Goal: Task Accomplishment & Management: Manage account settings

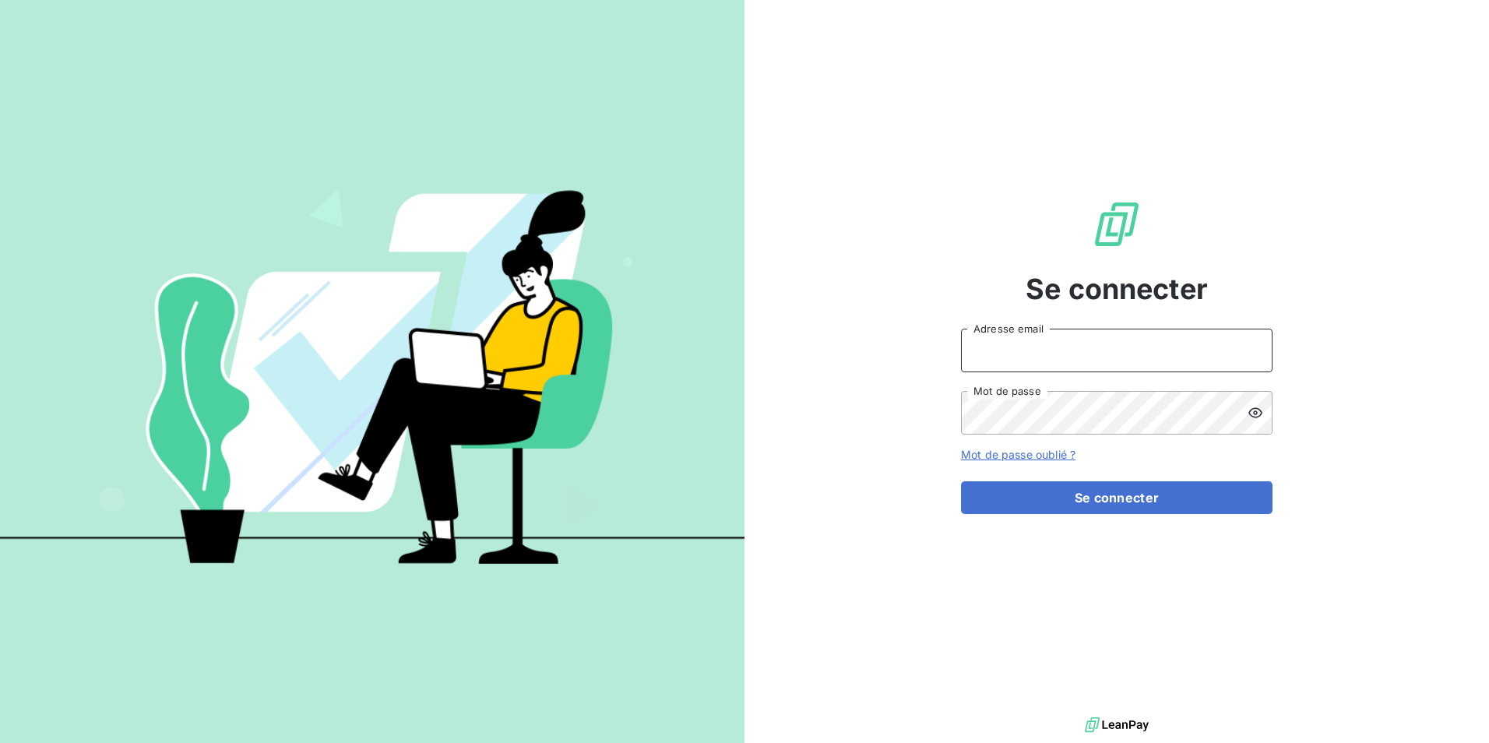
click at [1084, 346] on input "Adresse email" at bounding box center [1116, 351] width 311 height 44
type input "E"
type input "[EMAIL_ADDRESS][PERSON_NAME][DOMAIN_NAME]"
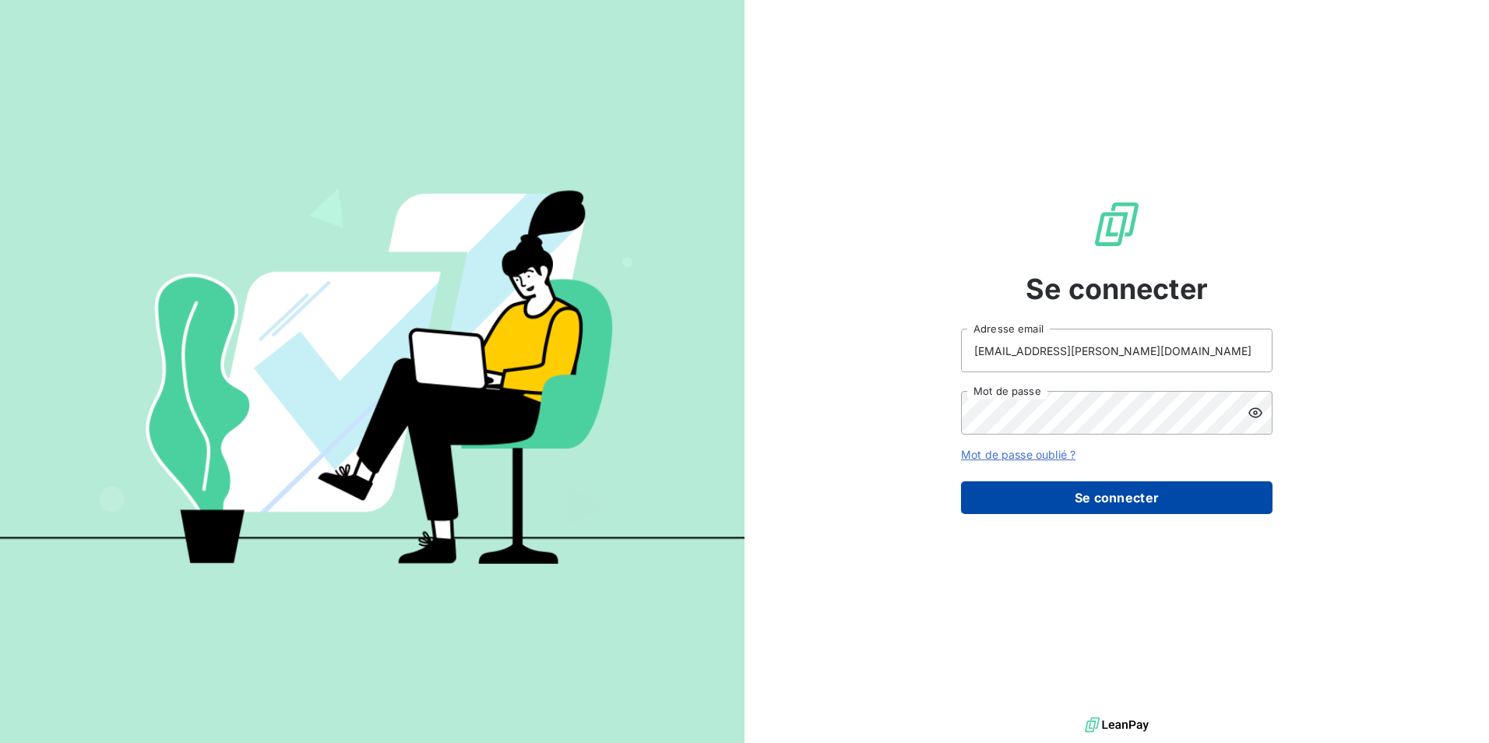
click at [1171, 503] on button "Se connecter" at bounding box center [1116, 497] width 311 height 33
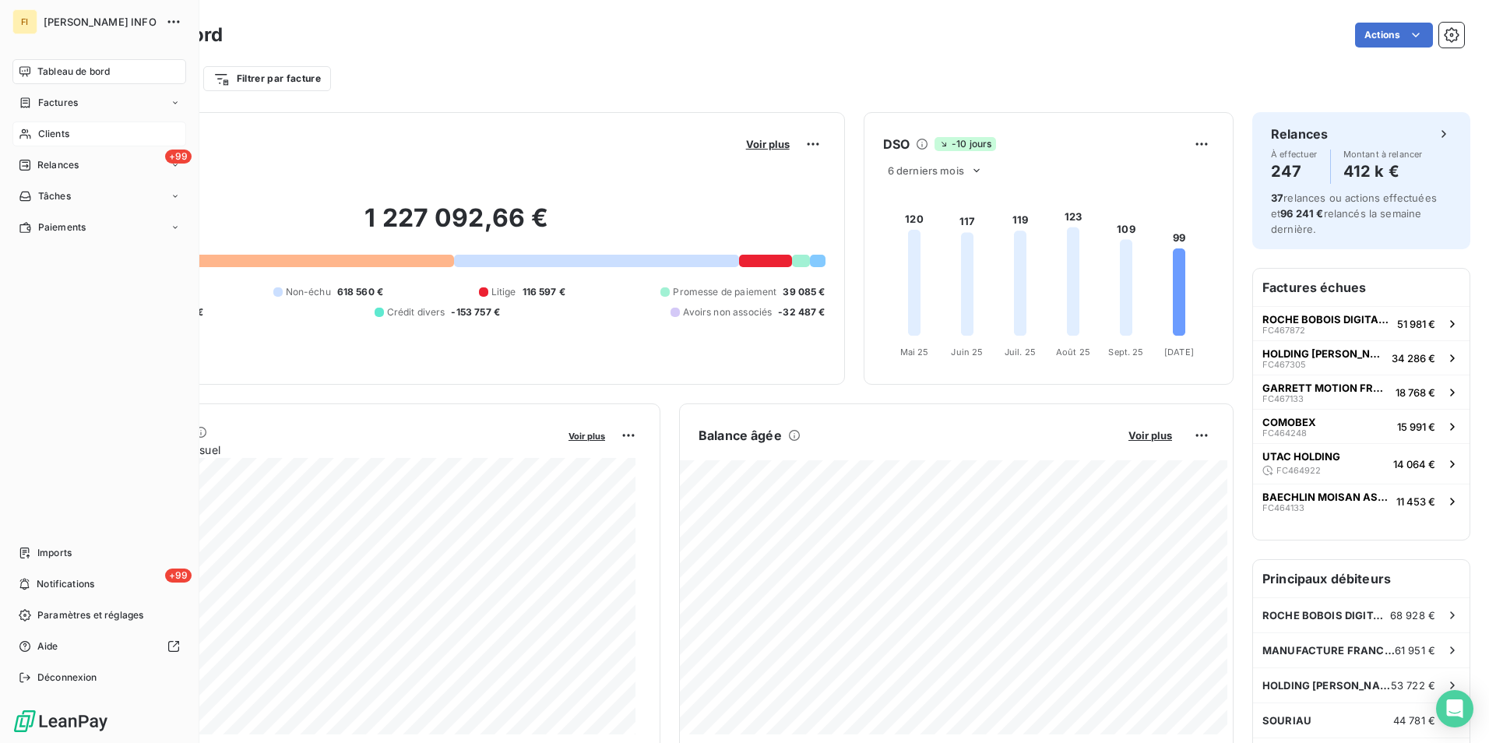
click at [40, 127] on span "Clients" at bounding box center [53, 134] width 31 height 14
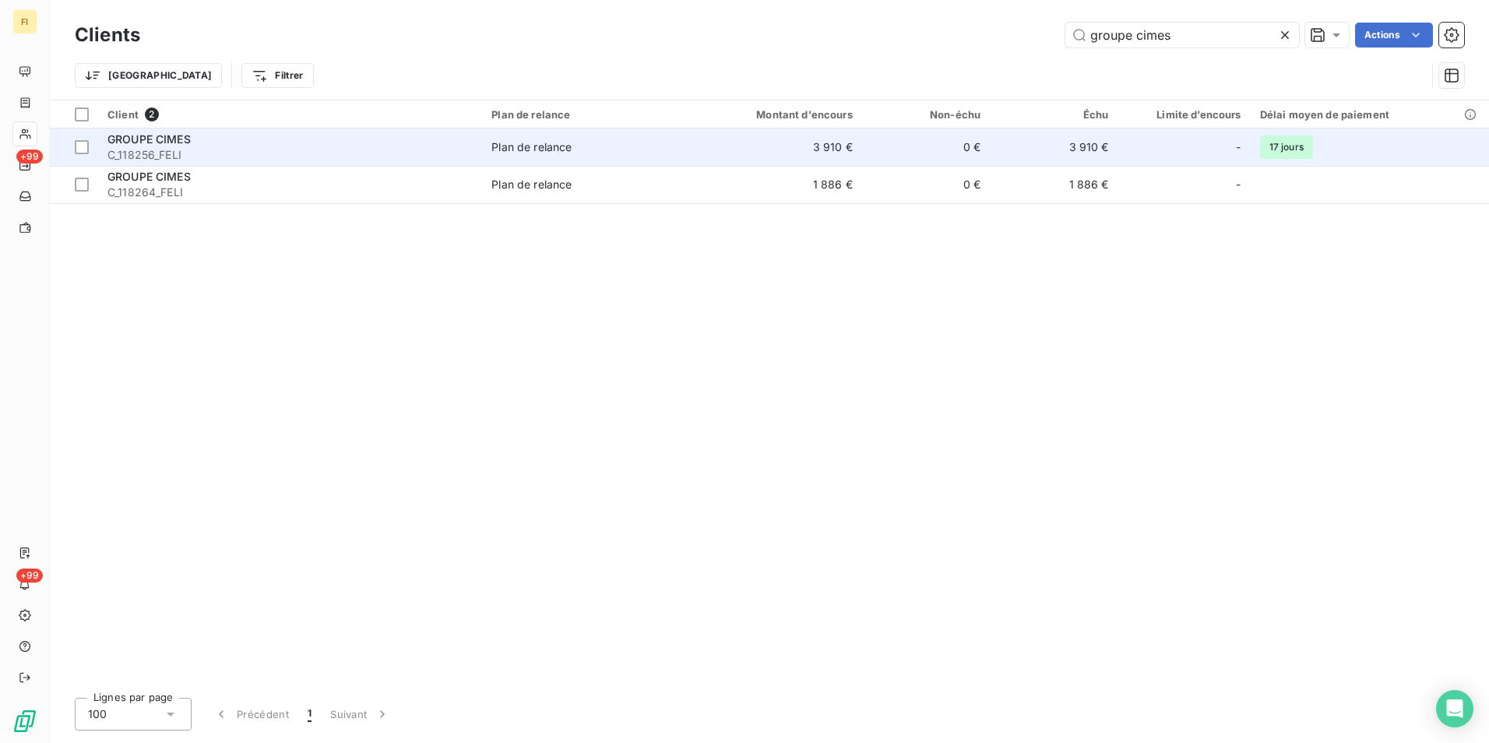
type input "groupe cimes"
click at [861, 151] on td "3 910 €" at bounding box center [775, 146] width 171 height 37
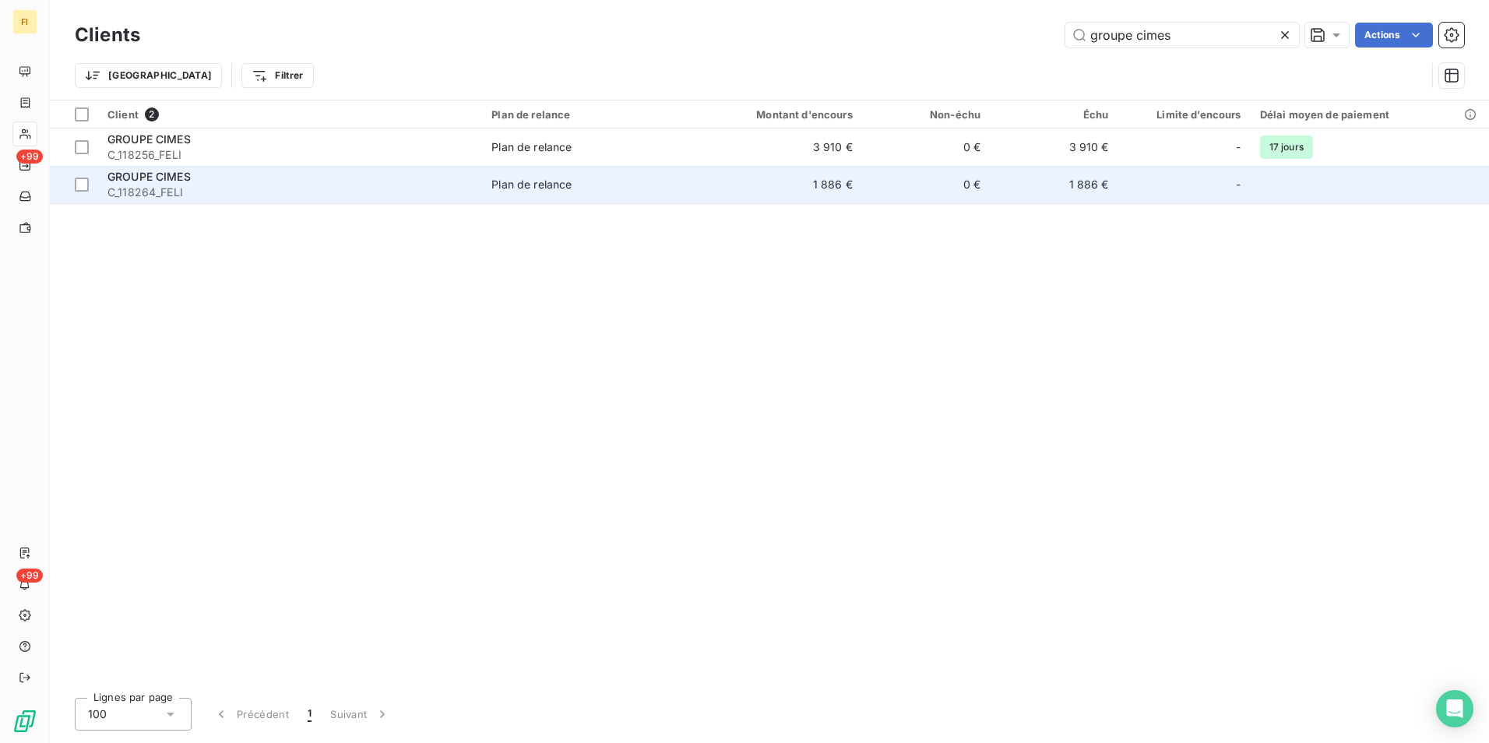
click at [269, 181] on div "GROUPE CIMES" at bounding box center [289, 177] width 365 height 16
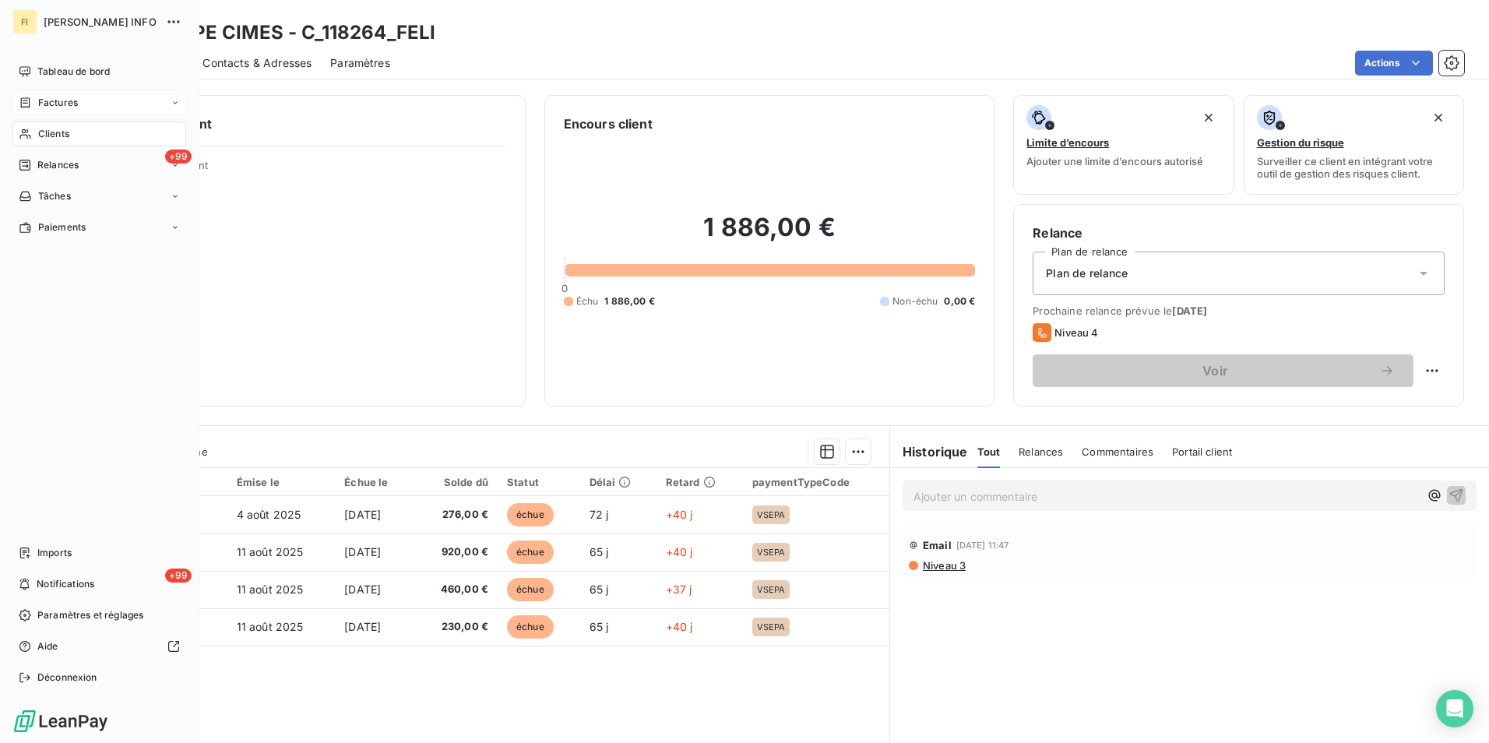
click at [53, 106] on span "Factures" at bounding box center [58, 103] width 40 height 14
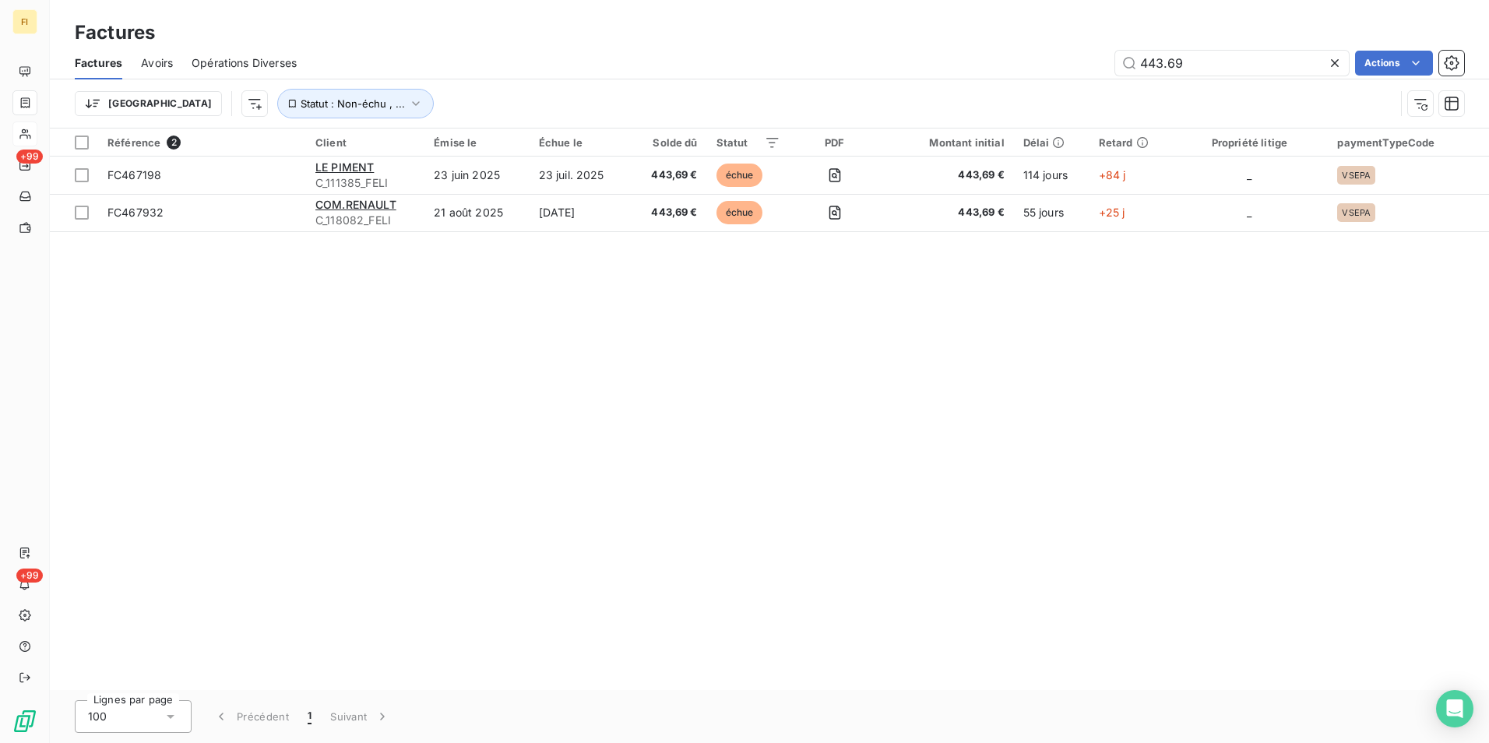
type input "443.69"
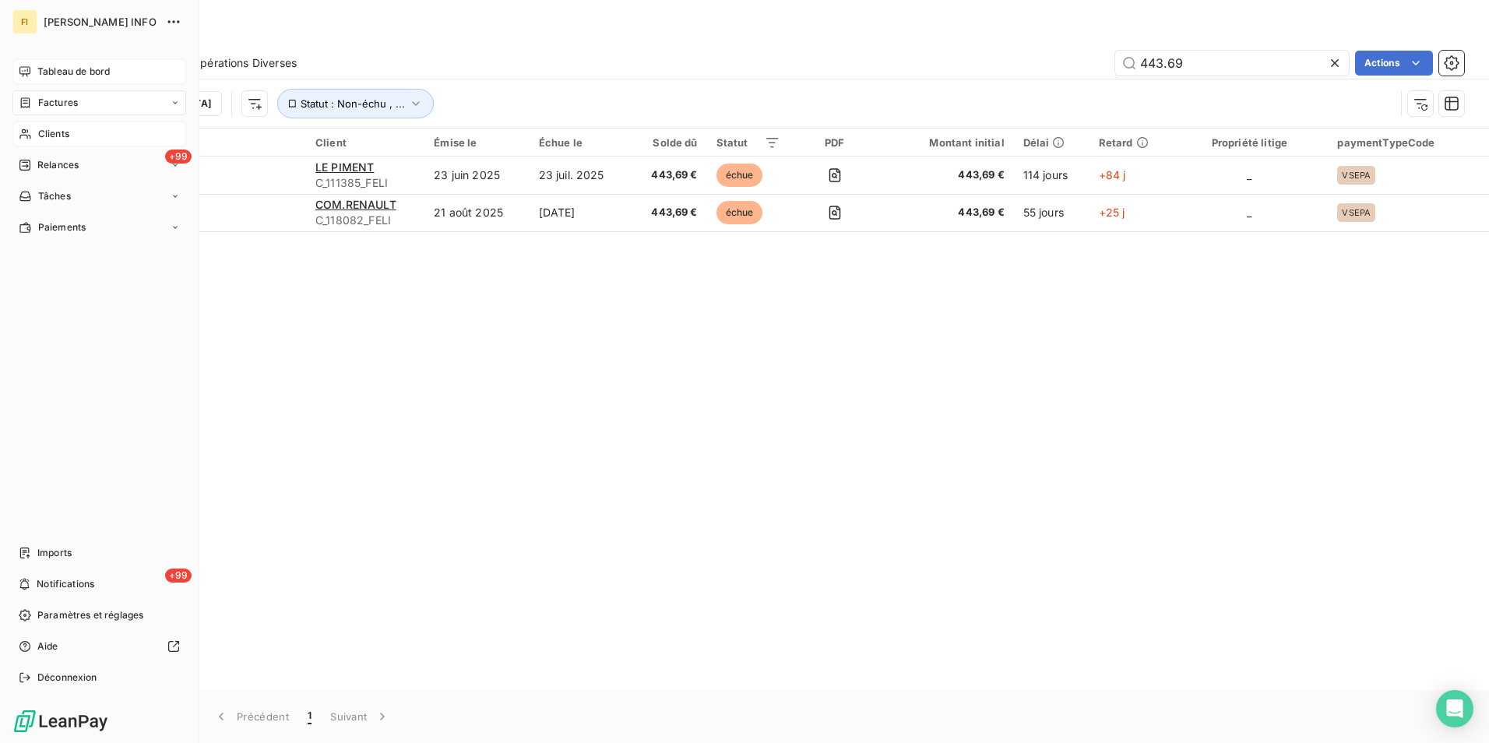
click at [89, 75] on span "Tableau de bord" at bounding box center [73, 72] width 72 height 14
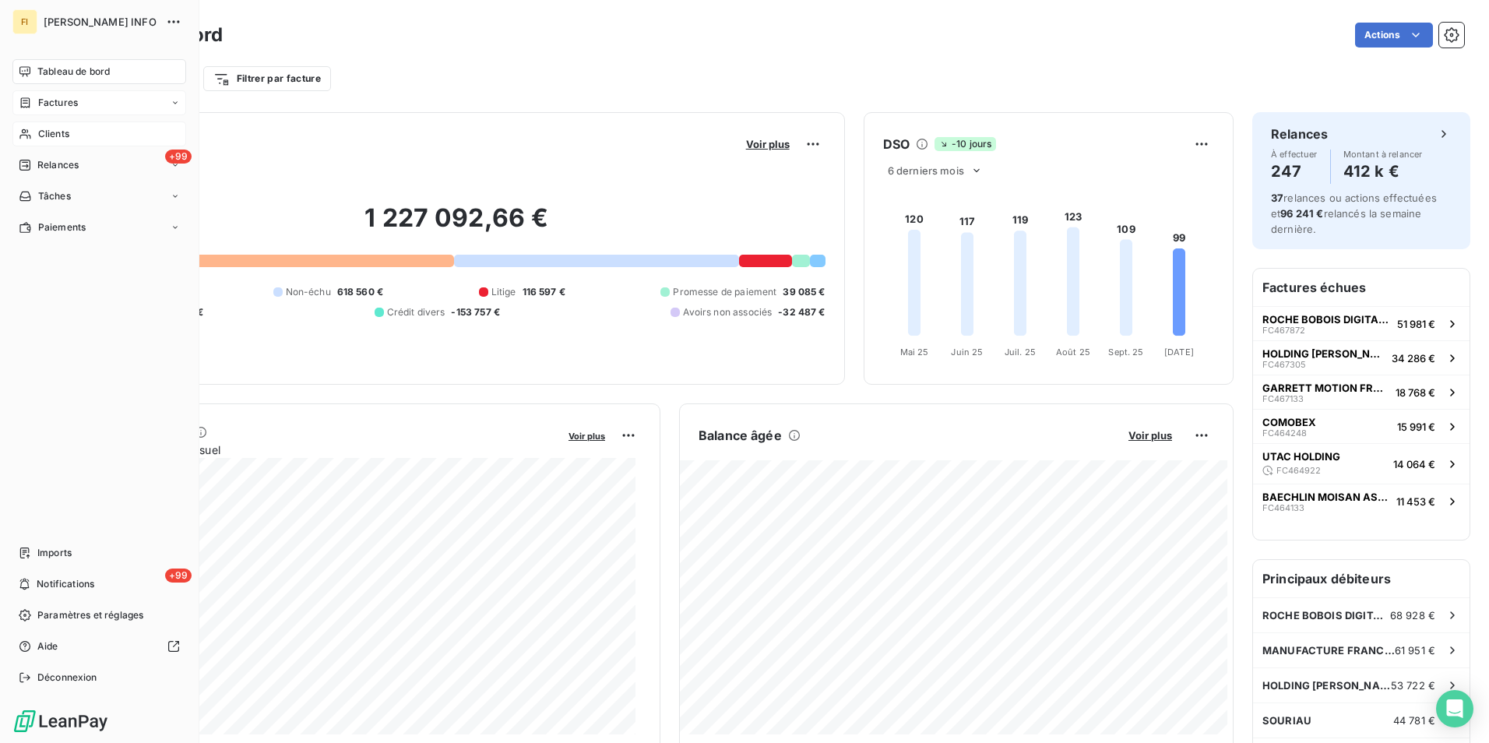
click at [47, 128] on span "Clients" at bounding box center [53, 134] width 31 height 14
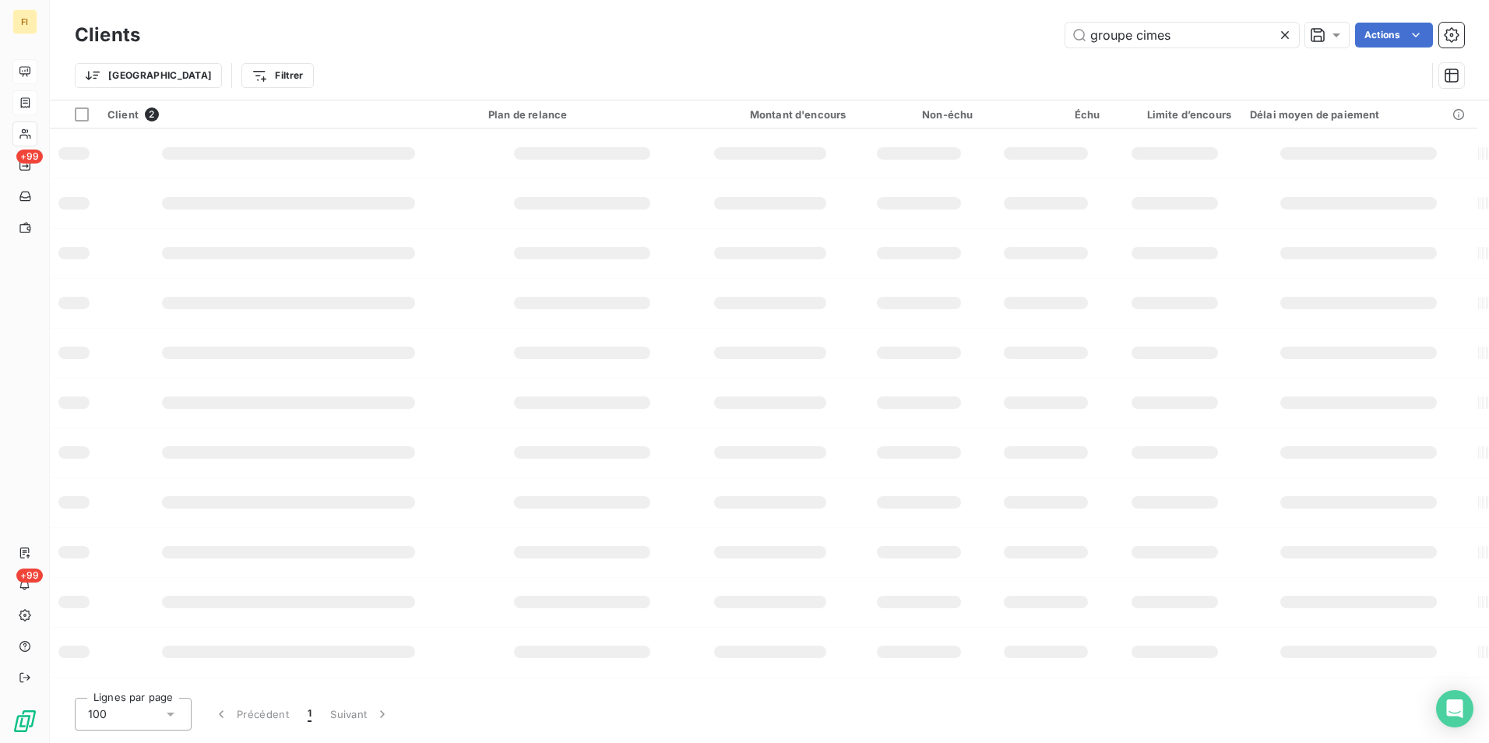
drag, startPoint x: 1216, startPoint y: 32, endPoint x: 718, endPoint y: 18, distance: 498.5
click at [897, 35] on div "groupe cimes Actions" at bounding box center [811, 35] width 1305 height 25
type input "105209"
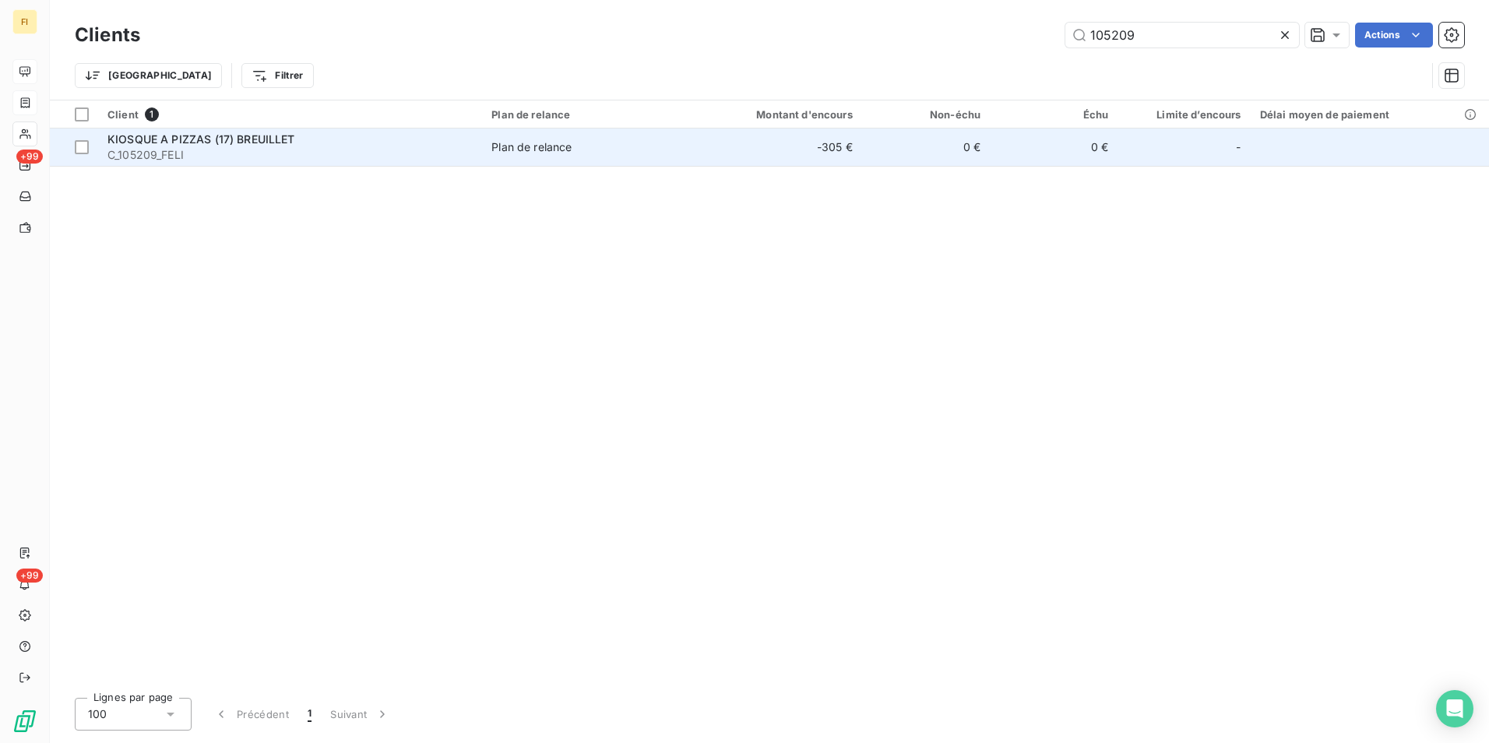
click at [846, 144] on td "-305 €" at bounding box center [775, 146] width 171 height 37
